Goal: Communication & Community: Answer question/provide support

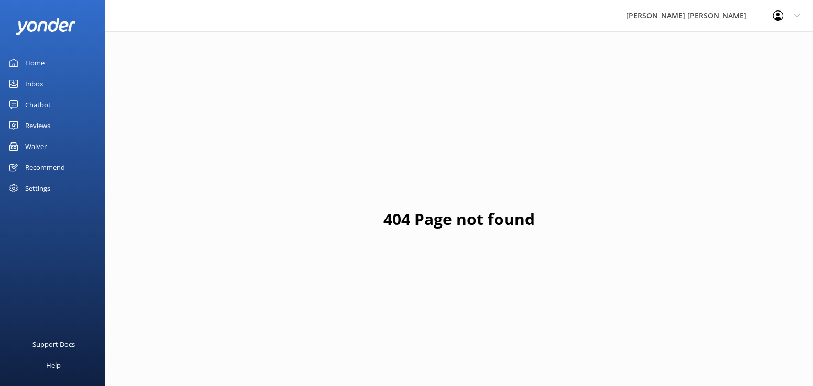
click at [38, 83] on div "Inbox" at bounding box center [34, 83] width 18 height 21
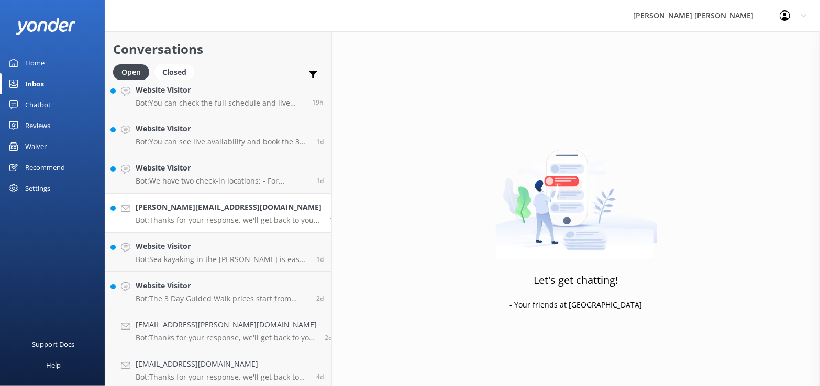
scroll to position [14, 0]
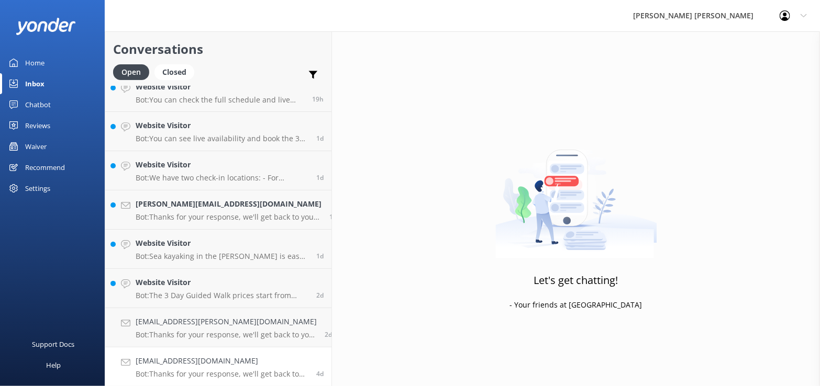
click at [219, 364] on h4 "[EMAIL_ADDRESS][DOMAIN_NAME]" at bounding box center [222, 362] width 173 height 12
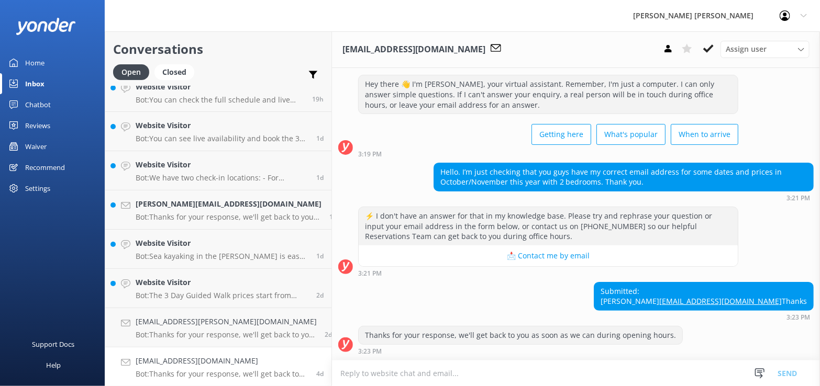
scroll to position [39, 0]
click at [332, 372] on textarea at bounding box center [576, 374] width 488 height 26
type textarea "Email sent"
click at [708, 48] on icon at bounding box center [708, 48] width 10 height 10
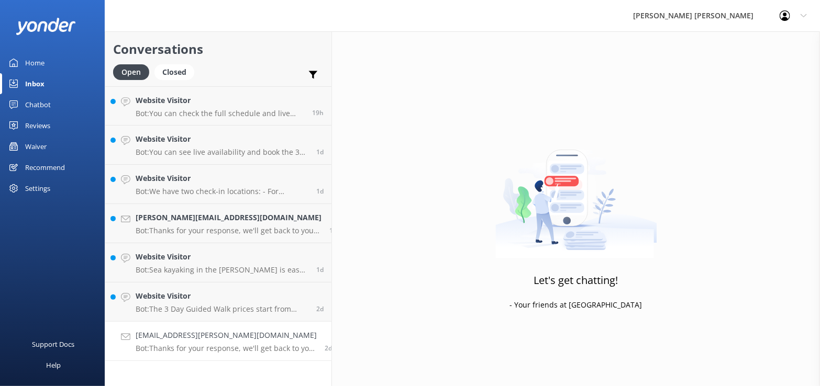
click at [164, 346] on p "Bot: Thanks for your response, we'll get back to you as soon as we can during o…" at bounding box center [226, 348] width 181 height 9
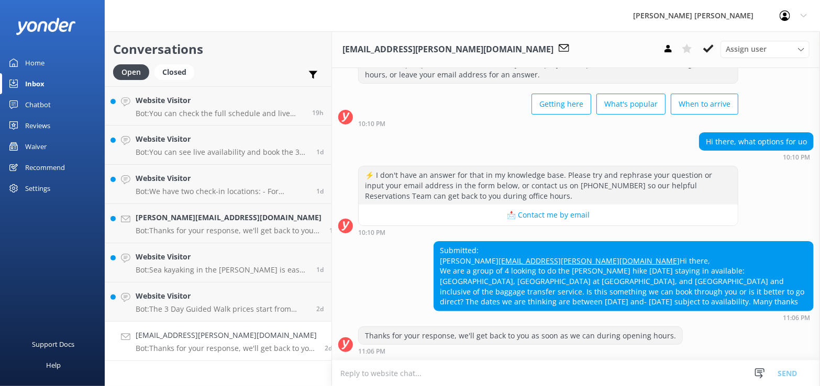
scroll to position [69, 0]
click at [213, 302] on h4 "Website Visitor" at bounding box center [222, 297] width 173 height 12
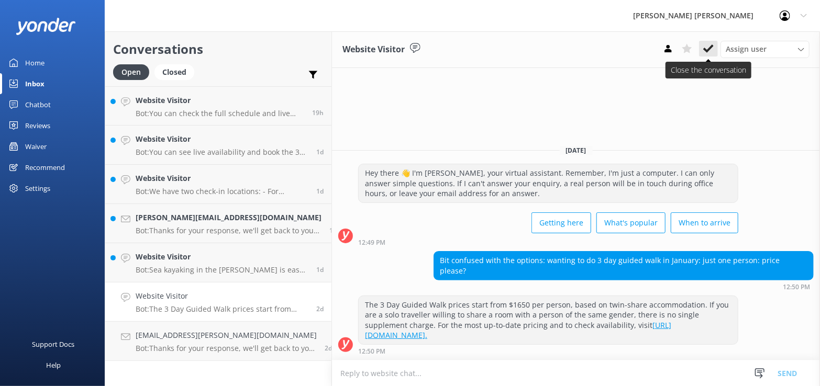
click at [709, 53] on icon at bounding box center [708, 48] width 10 height 10
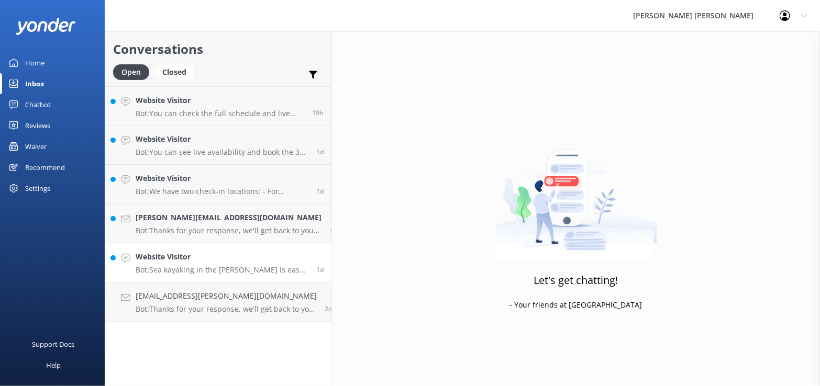
click at [191, 266] on p "Bot: Sea kayaking in the [PERSON_NAME] is easy, especially in calm conditions, …" at bounding box center [222, 269] width 173 height 9
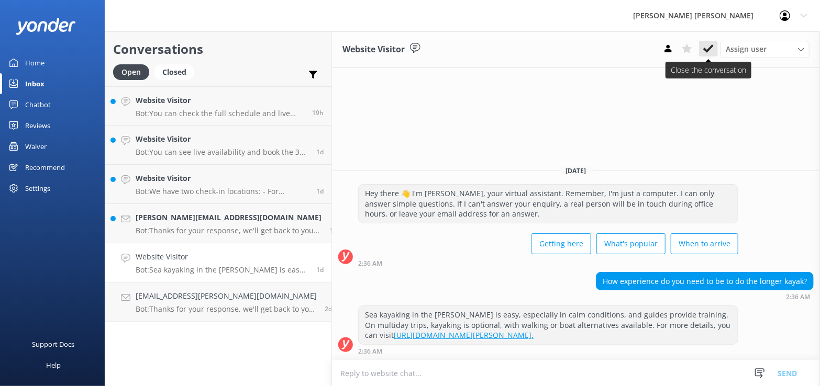
click at [714, 50] on icon at bounding box center [708, 48] width 10 height 10
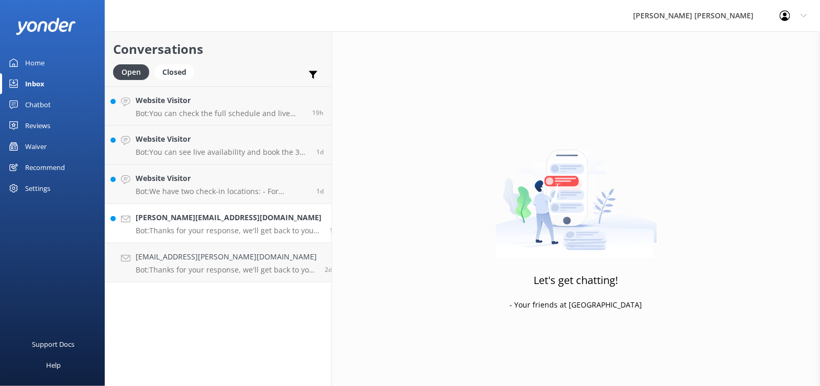
drag, startPoint x: 209, startPoint y: 224, endPoint x: 254, endPoint y: 240, distance: 47.4
click at [209, 225] on div "[PERSON_NAME][EMAIL_ADDRESS][DOMAIN_NAME] Bot: Thanks for your response, we'll …" at bounding box center [229, 223] width 186 height 23
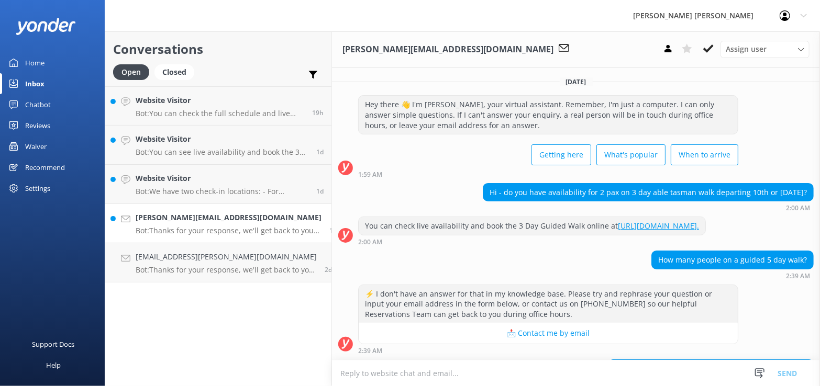
scroll to position [204, 0]
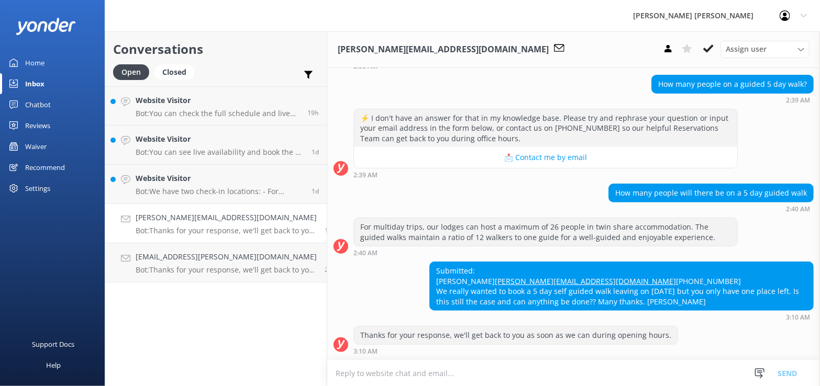
click at [338, 372] on textarea at bounding box center [573, 374] width 493 height 26
type textarea "email sent"
click at [787, 375] on button "Send" at bounding box center [787, 373] width 39 height 26
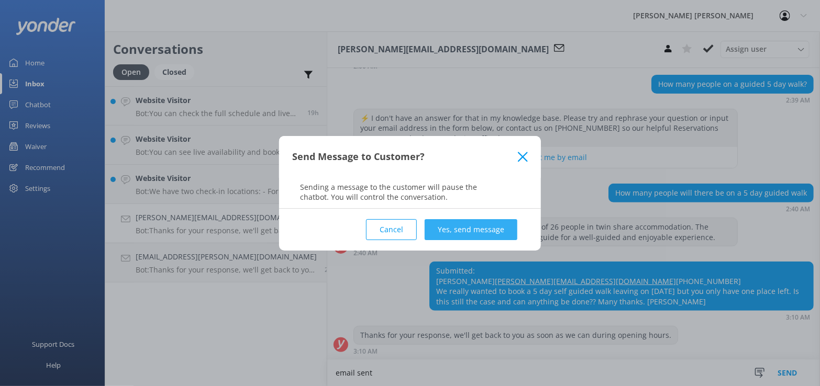
click at [471, 231] on button "Yes, send message" at bounding box center [471, 229] width 93 height 21
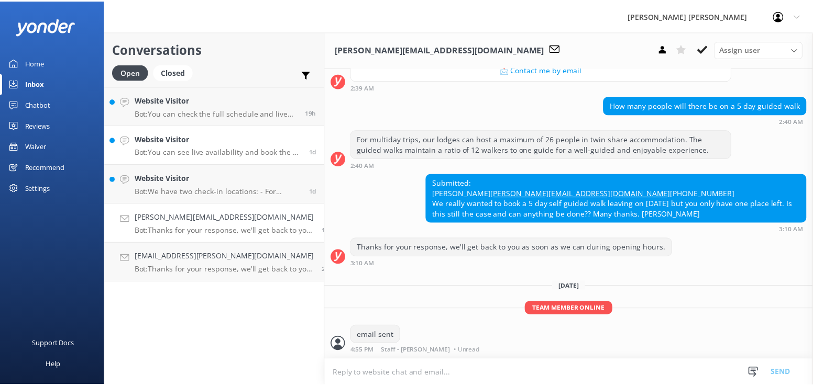
scroll to position [291, 0]
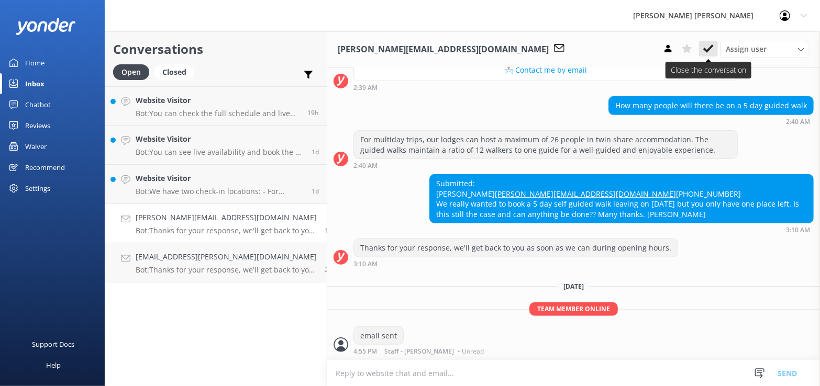
click at [710, 42] on button at bounding box center [708, 49] width 19 height 16
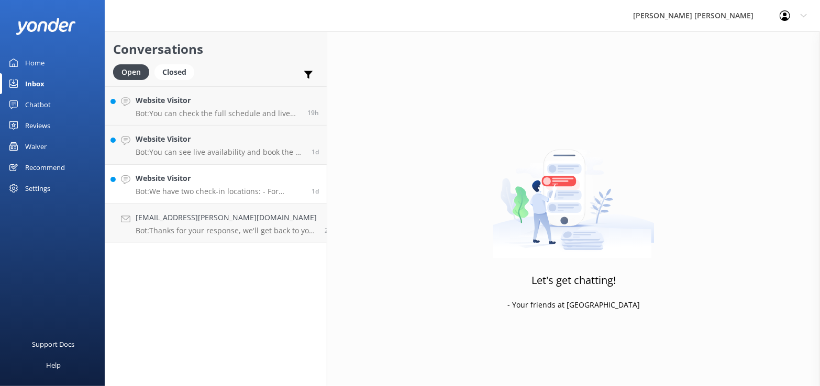
click at [182, 185] on div "Website Visitor Bot: We have two check-in locations: - For multiday trips, chec…" at bounding box center [220, 184] width 168 height 23
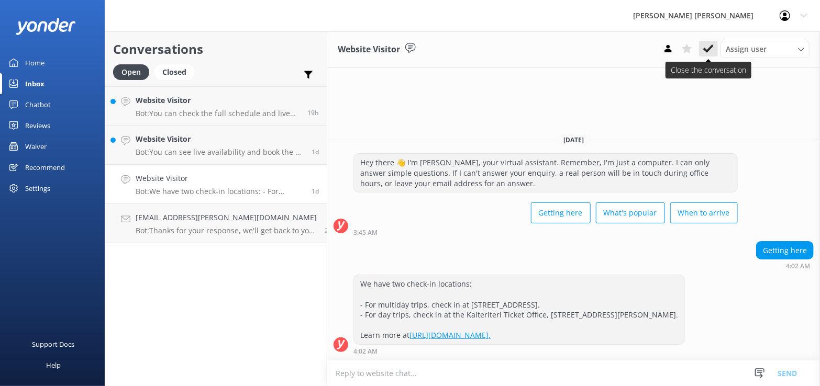
click at [710, 51] on icon at bounding box center [708, 48] width 10 height 10
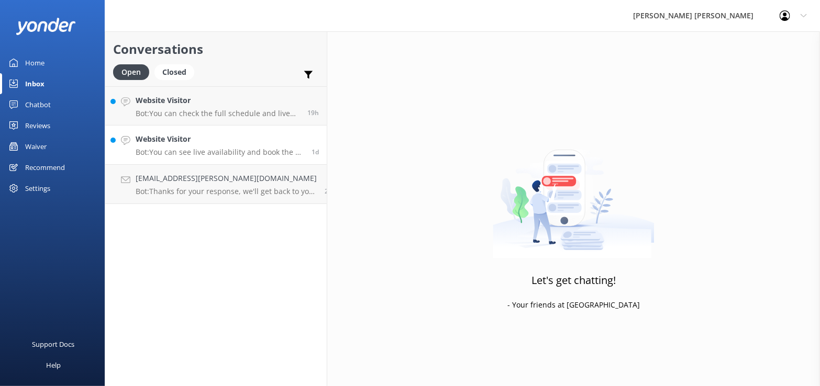
click at [178, 142] on h4 "Website Visitor" at bounding box center [220, 140] width 168 height 12
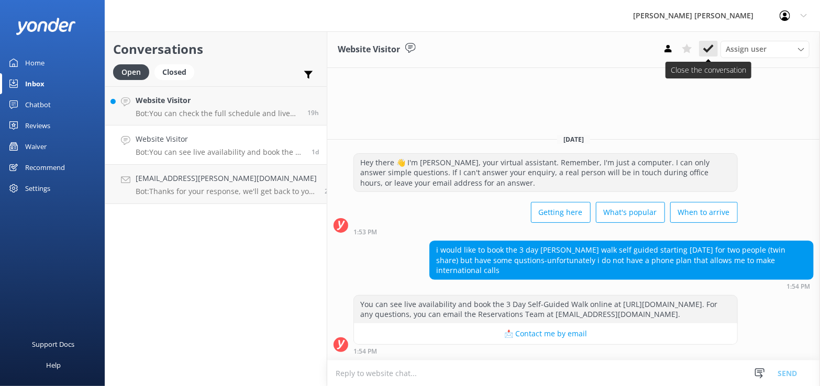
click at [707, 55] on button at bounding box center [708, 49] width 19 height 16
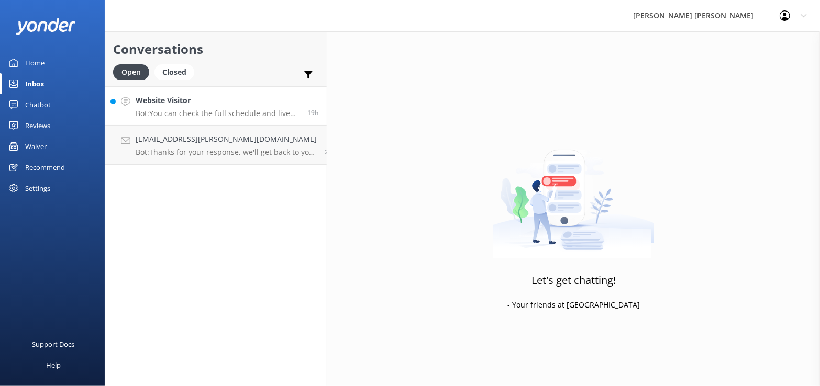
click at [181, 105] on h4 "Website Visitor" at bounding box center [218, 101] width 164 height 12
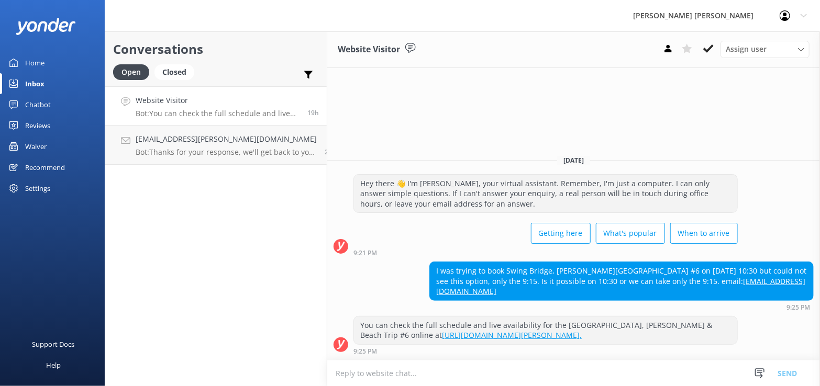
click at [45, 148] on div "Waiver" at bounding box center [35, 146] width 21 height 21
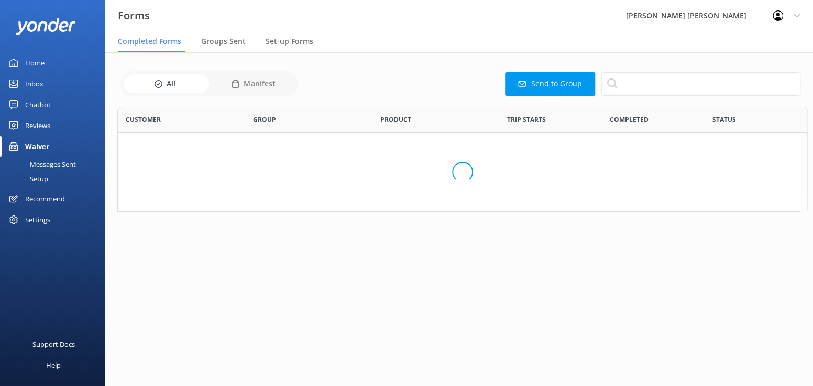
scroll to position [281, 675]
